Goal: Information Seeking & Learning: Check status

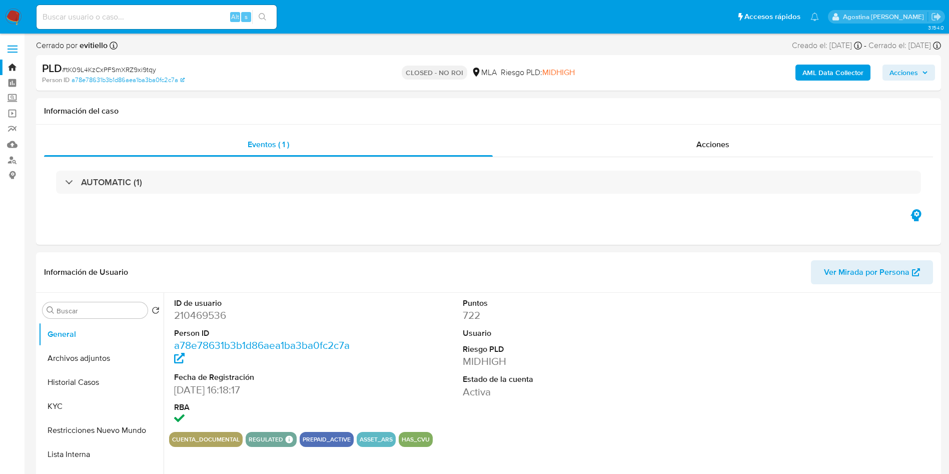
select select "10"
click at [109, 376] on button "Historial Casos" at bounding box center [97, 382] width 117 height 24
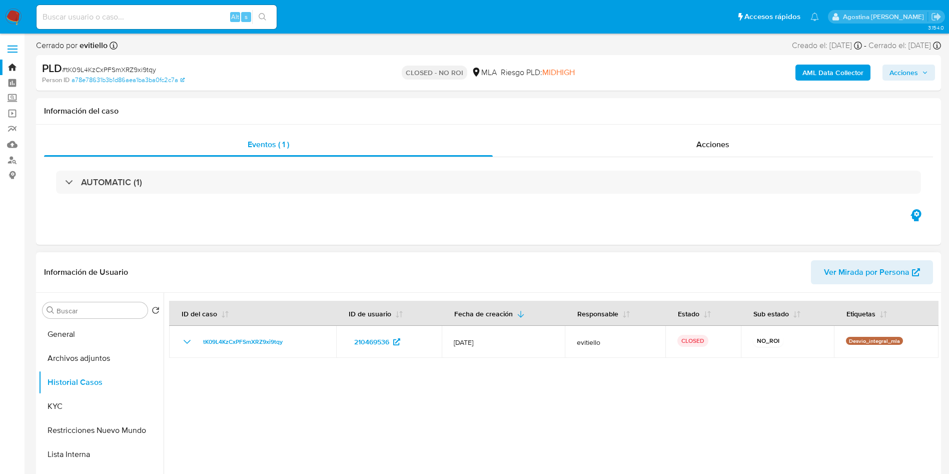
click at [843, 379] on div at bounding box center [551, 421] width 775 height 256
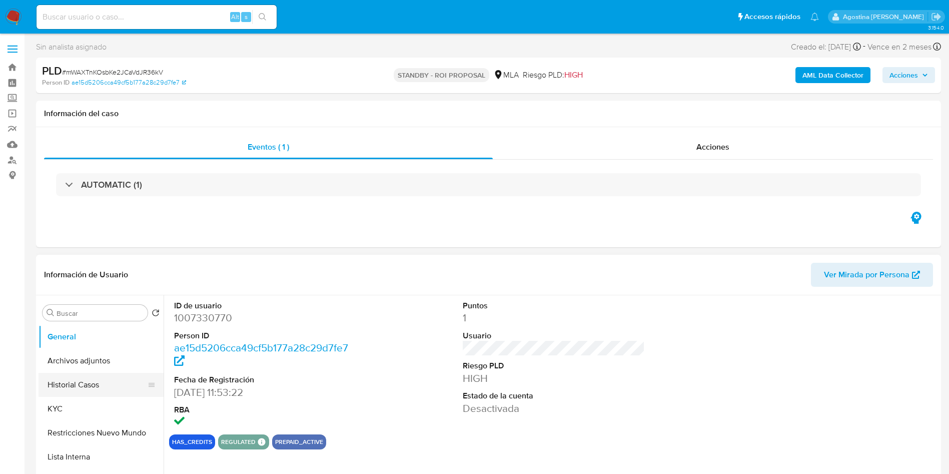
select select "10"
click at [101, 376] on button "Historial Casos" at bounding box center [97, 385] width 117 height 24
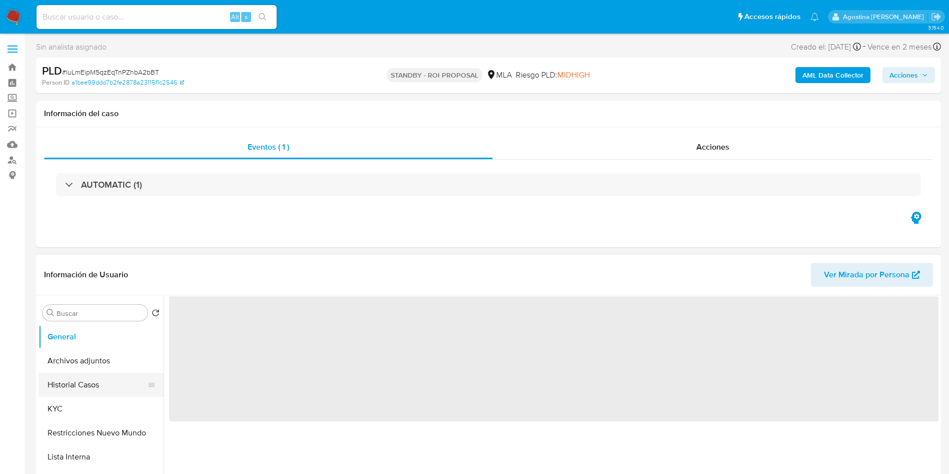
click at [110, 386] on button "Historial Casos" at bounding box center [97, 385] width 117 height 24
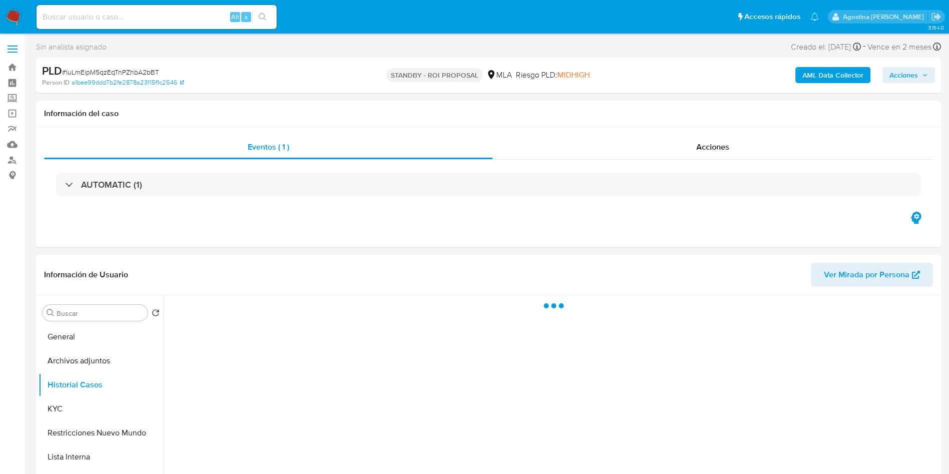
select select "10"
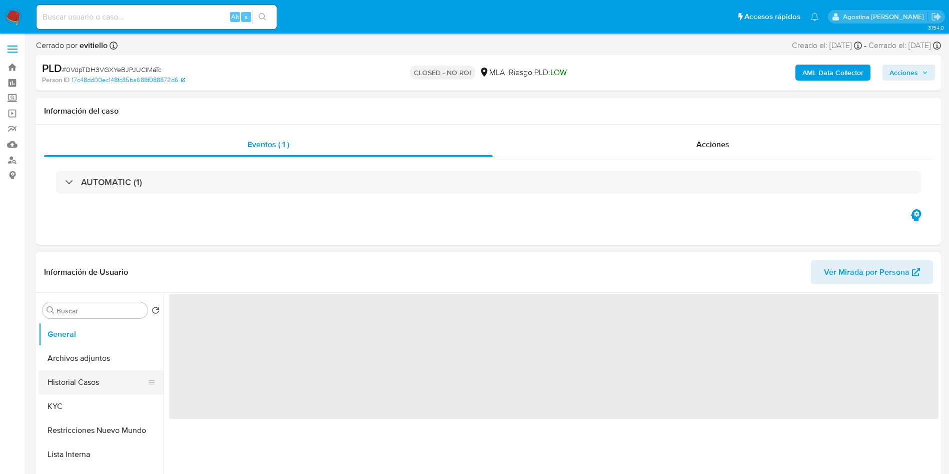
click at [94, 383] on button "Historial Casos" at bounding box center [97, 382] width 117 height 24
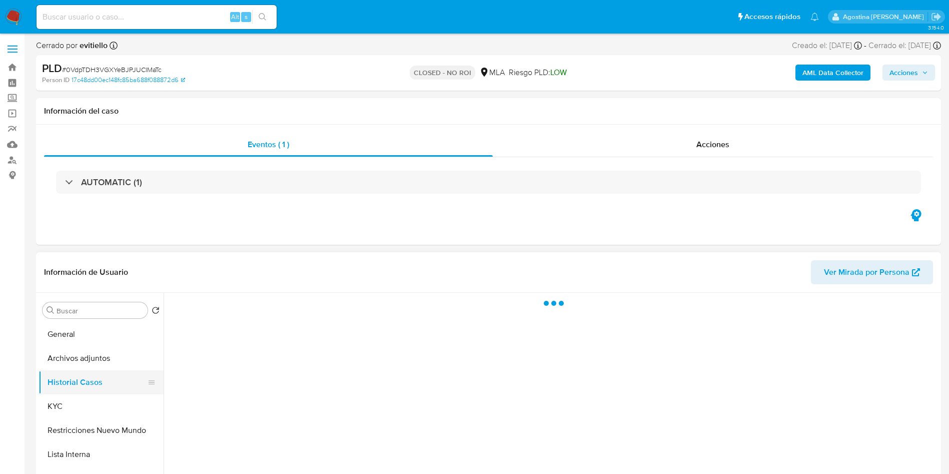
select select "10"
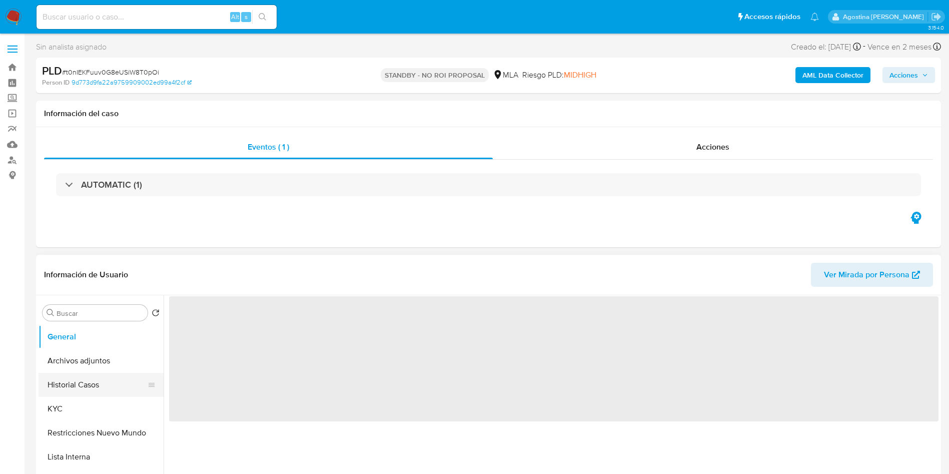
click at [101, 383] on button "Historial Casos" at bounding box center [97, 385] width 117 height 24
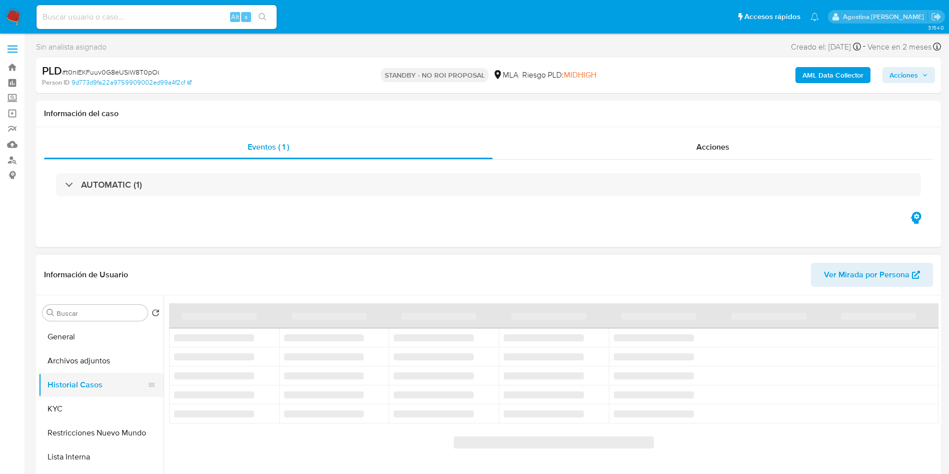
select select "10"
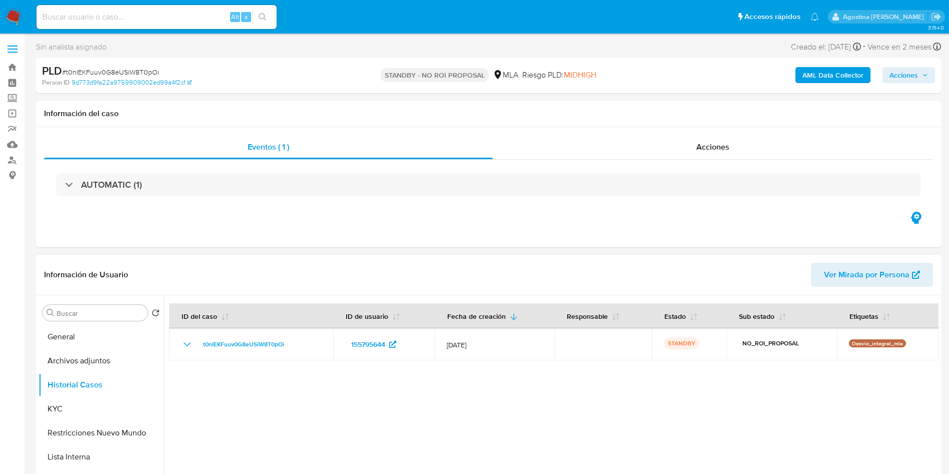
click at [832, 411] on div at bounding box center [551, 423] width 775 height 256
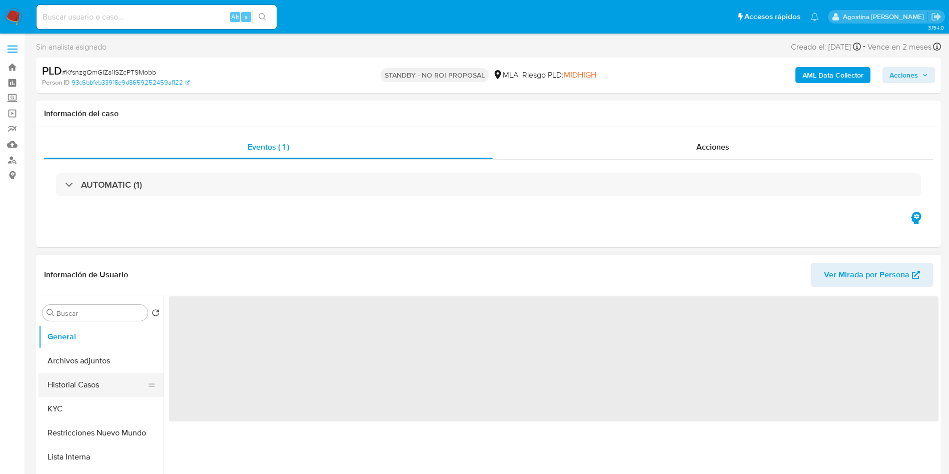
click at [113, 377] on button "Historial Casos" at bounding box center [97, 385] width 117 height 24
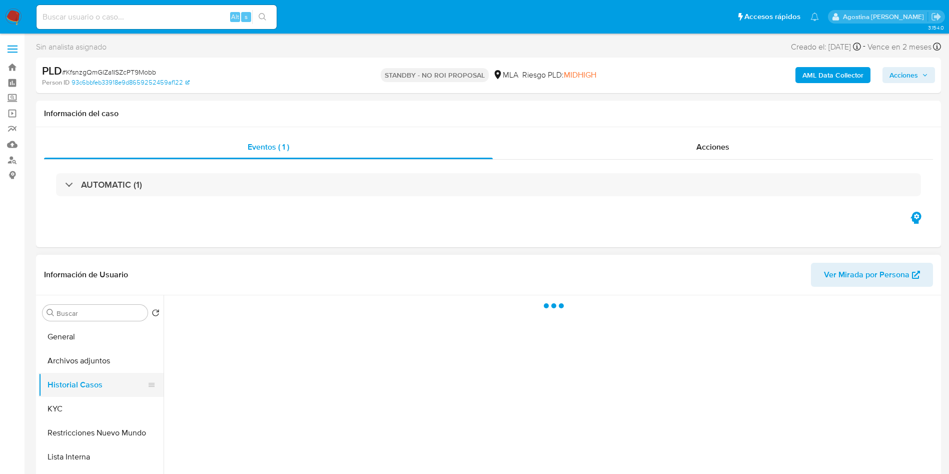
select select "10"
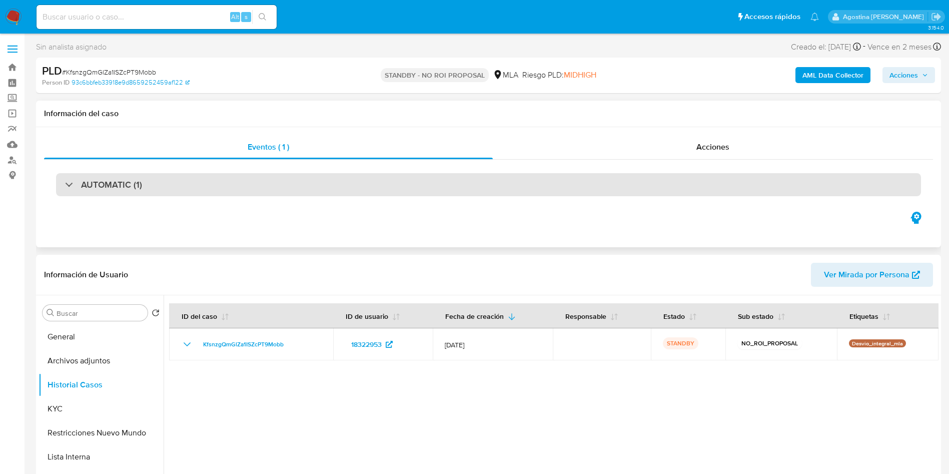
click at [824, 192] on div "AUTOMATIC (1)" at bounding box center [488, 184] width 865 height 23
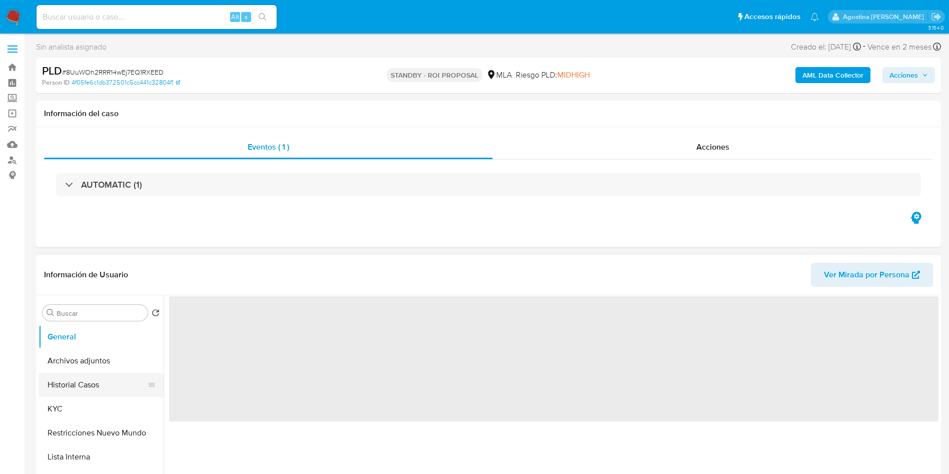
click at [108, 390] on button "Historial Casos" at bounding box center [97, 385] width 117 height 24
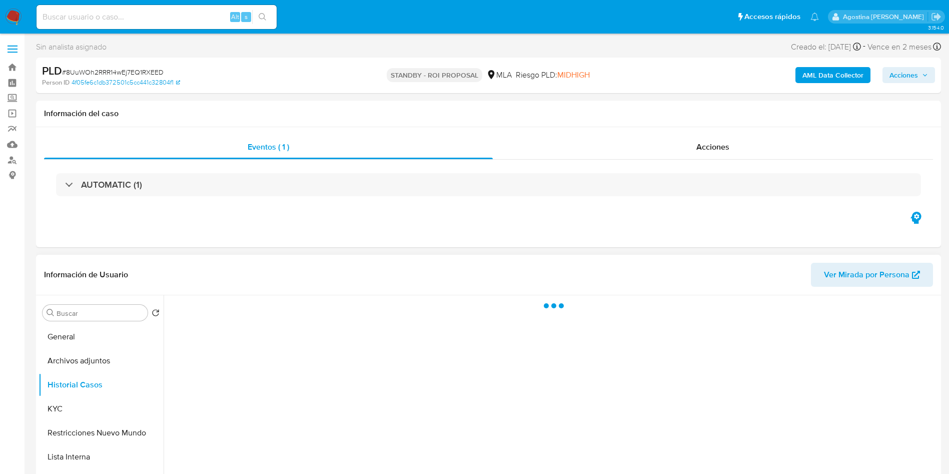
select select "10"
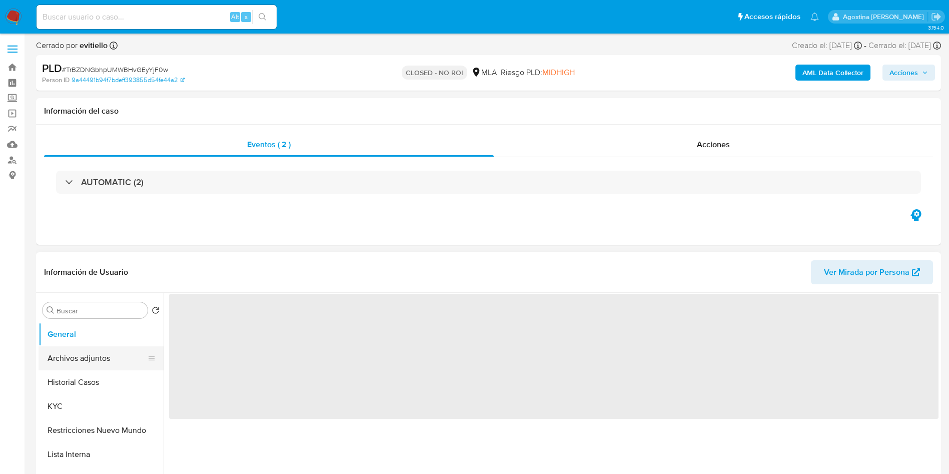
click at [78, 368] on button "Archivos adjuntos" at bounding box center [97, 358] width 117 height 24
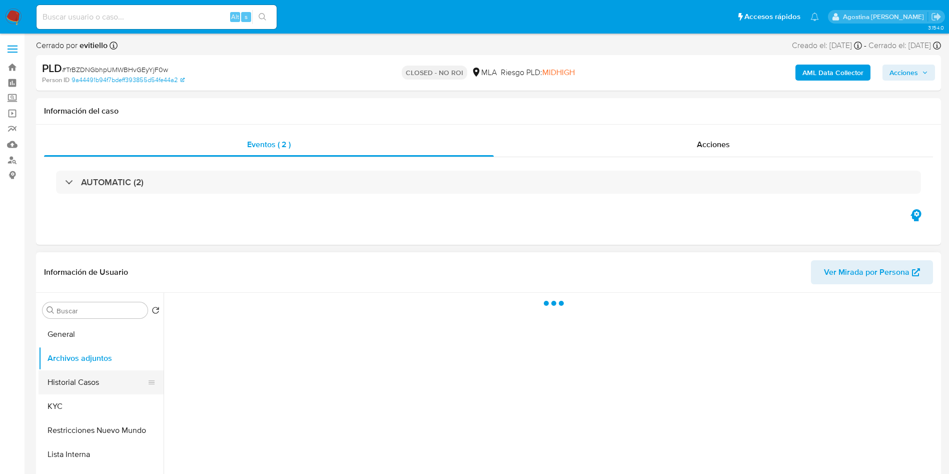
click at [88, 378] on button "Historial Casos" at bounding box center [97, 382] width 117 height 24
select select "10"
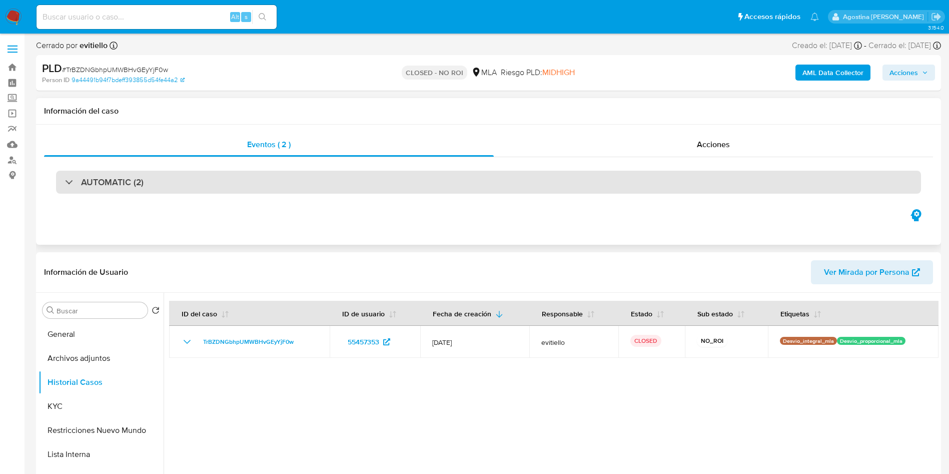
click at [804, 191] on div "AUTOMATIC (2)" at bounding box center [488, 182] width 865 height 23
